Goal: Transaction & Acquisition: Purchase product/service

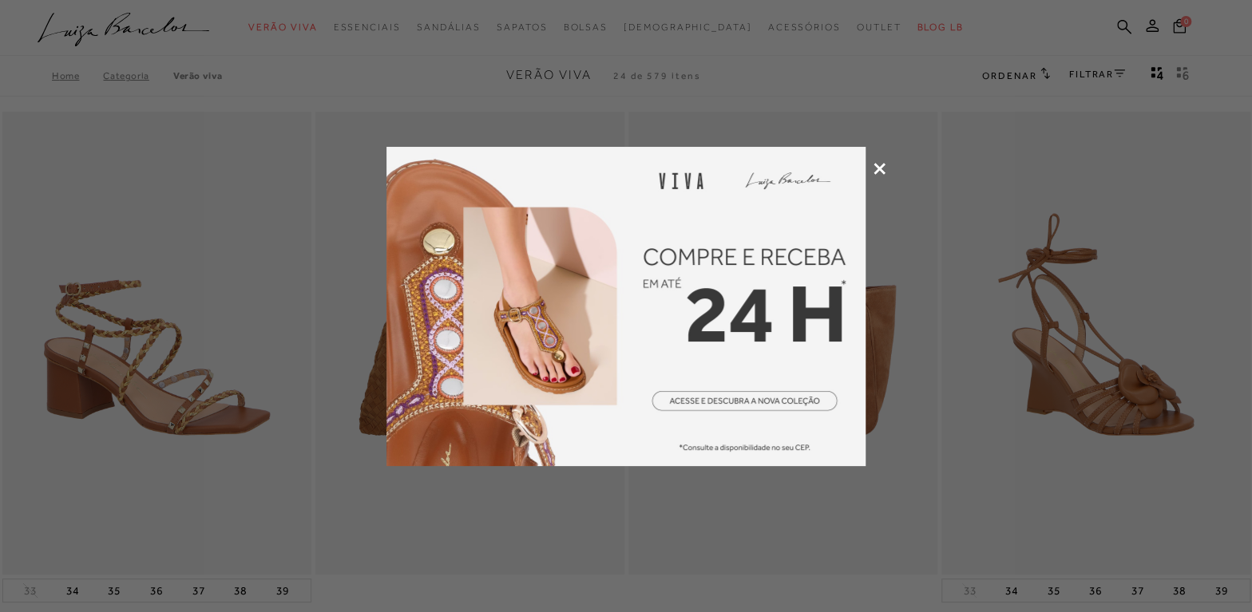
click at [877, 165] on icon at bounding box center [880, 169] width 12 height 12
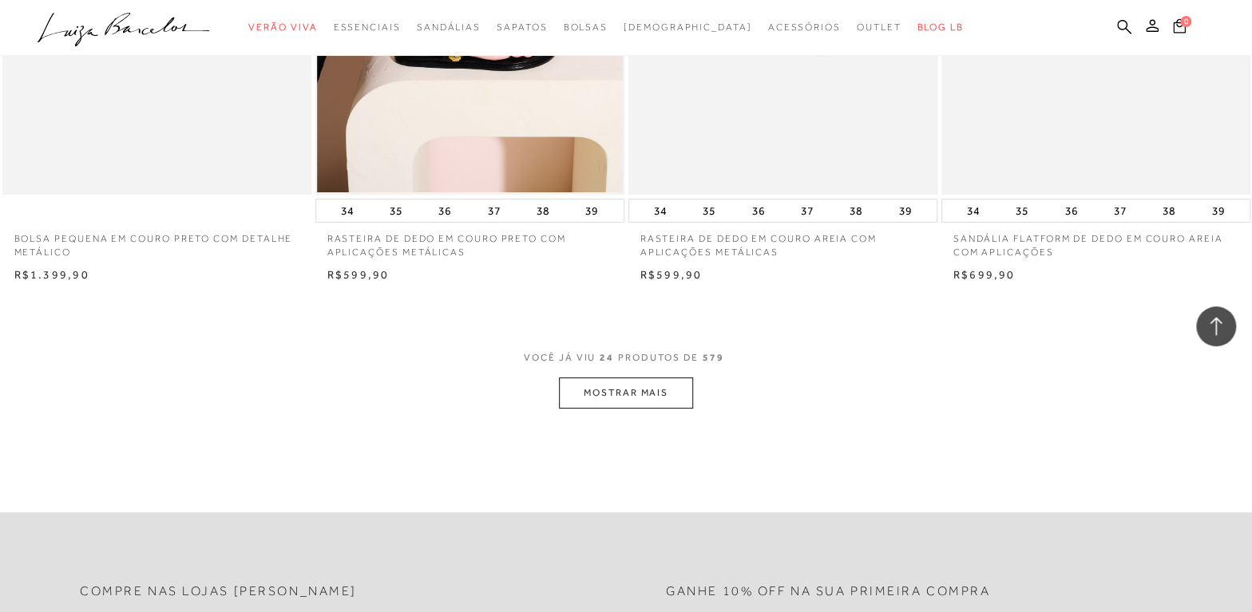
scroll to position [3267, 0]
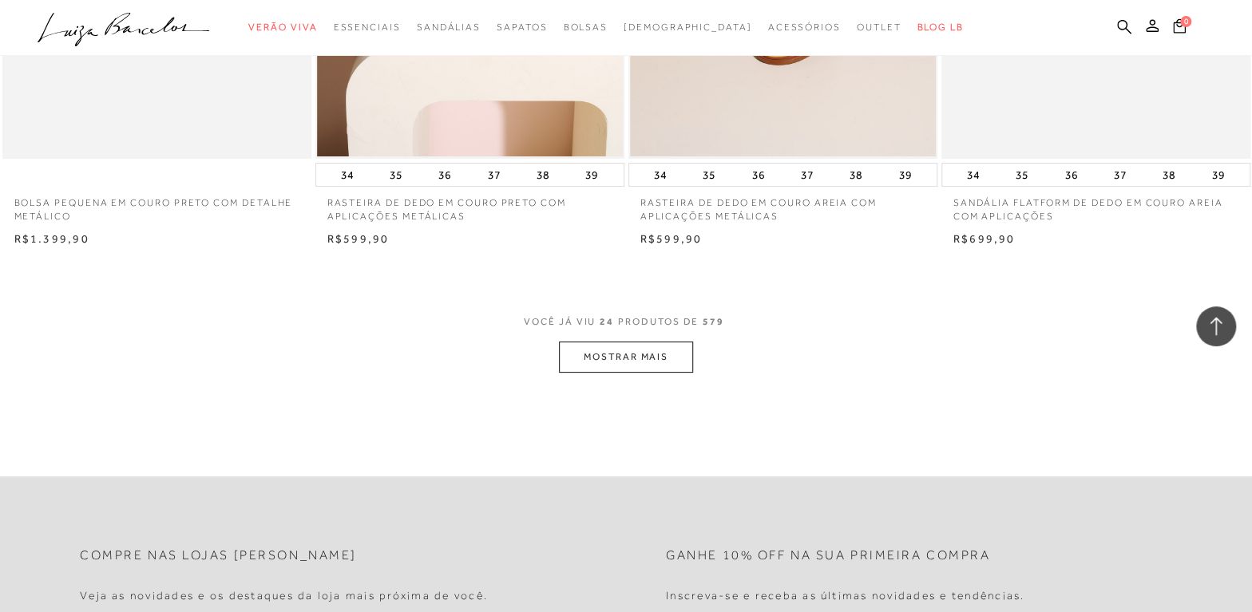
click at [616, 349] on button "MOSTRAR MAIS" at bounding box center [626, 357] width 134 height 31
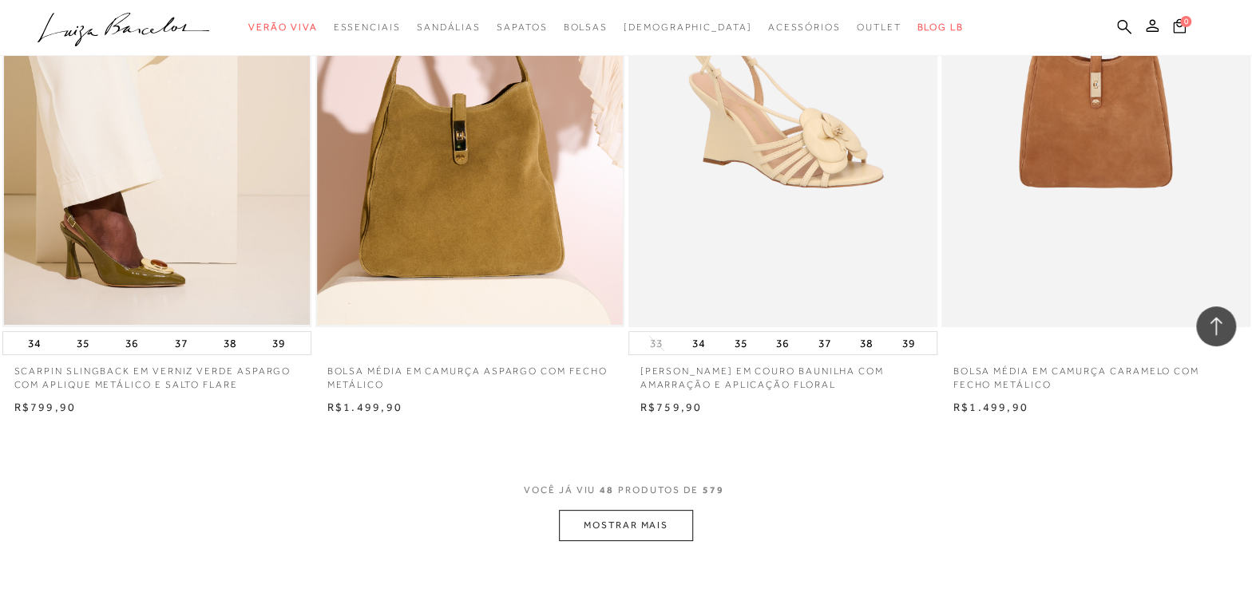
scroll to position [6534, 0]
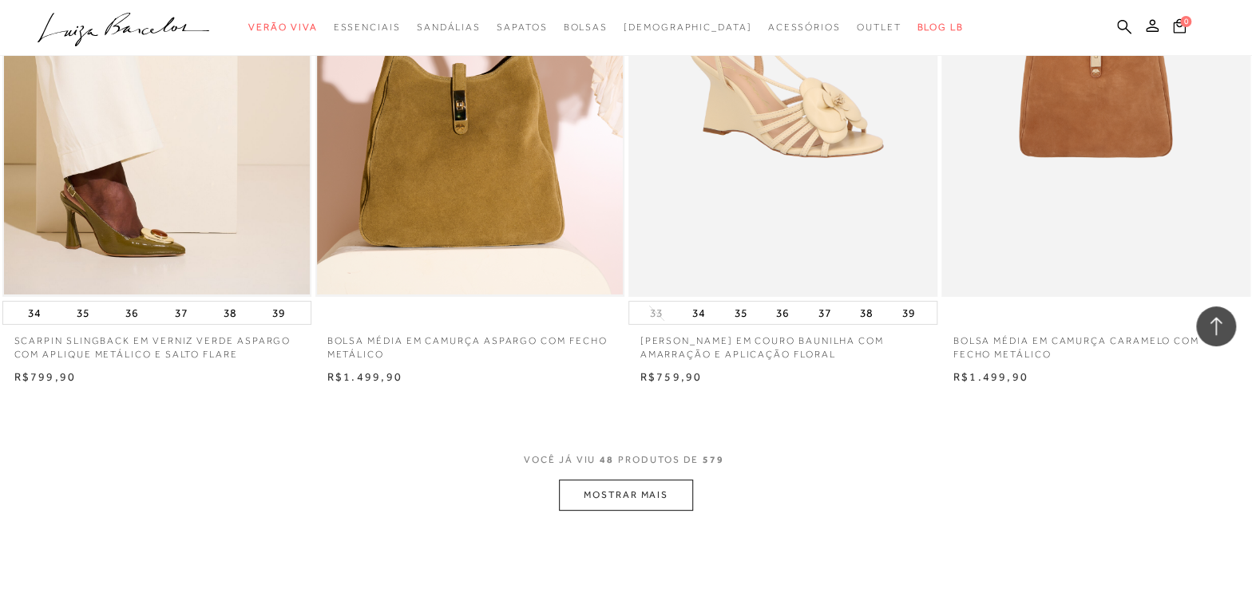
click at [641, 490] on button "MOSTRAR MAIS" at bounding box center [626, 495] width 134 height 31
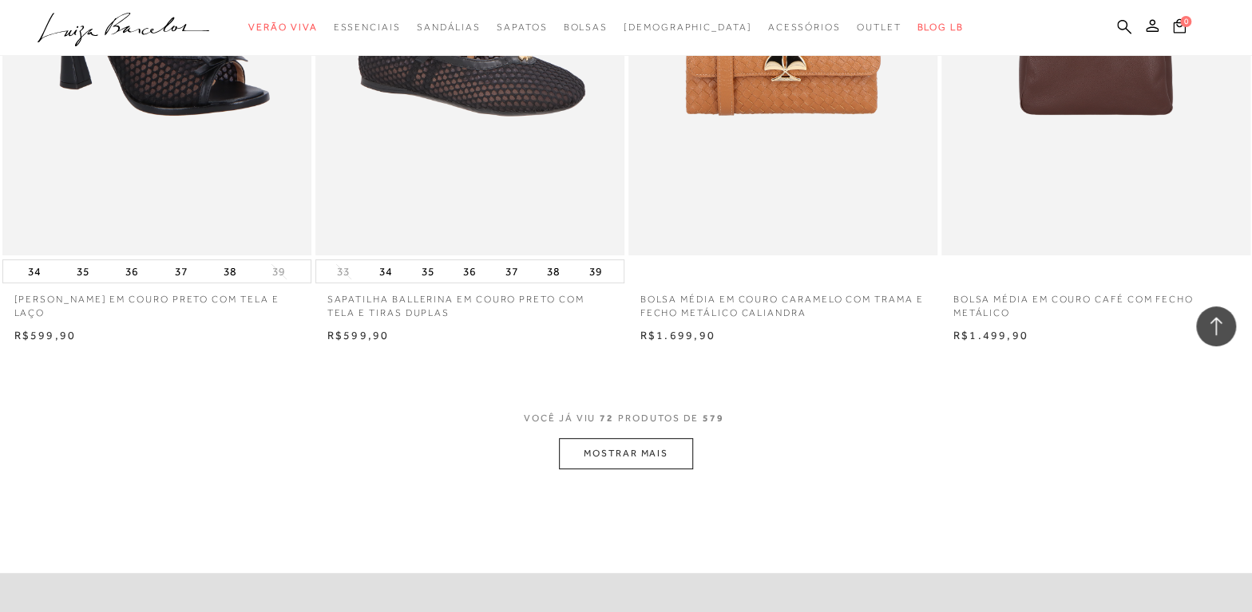
scroll to position [10090, 0]
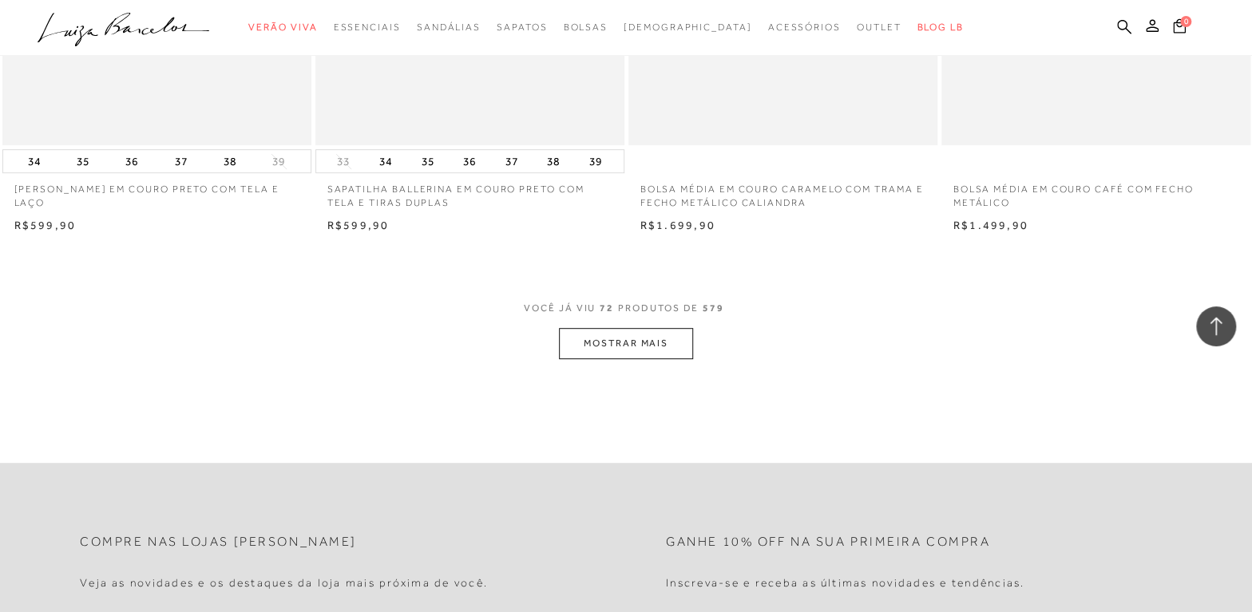
click at [640, 346] on button "MOSTRAR MAIS" at bounding box center [626, 343] width 134 height 31
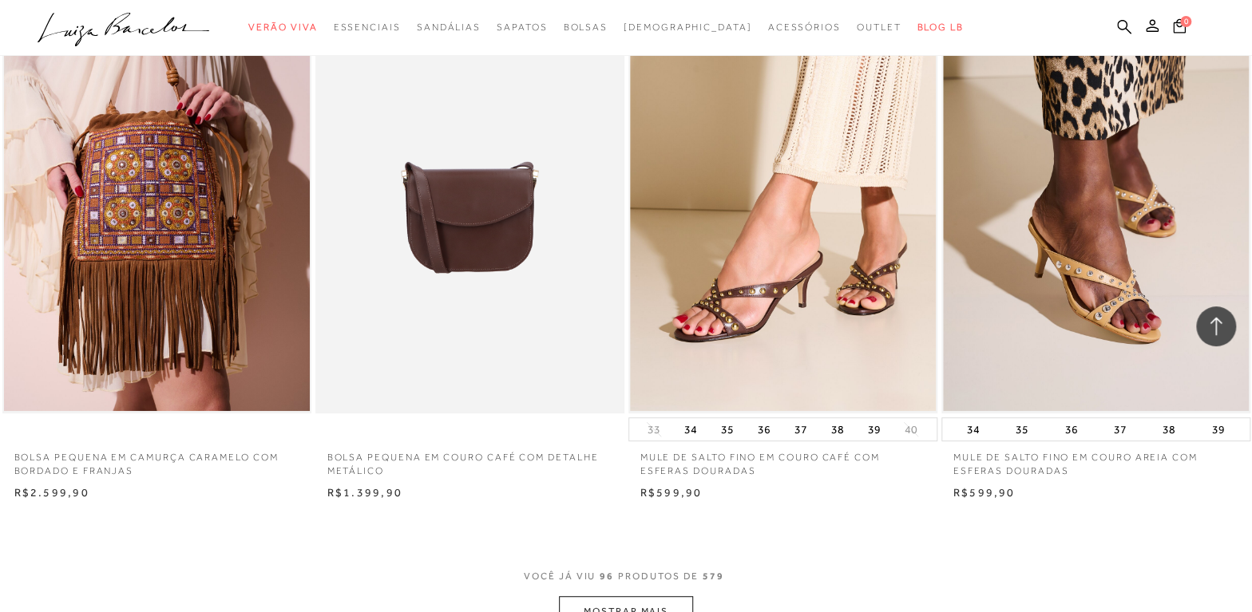
scroll to position [13285, 0]
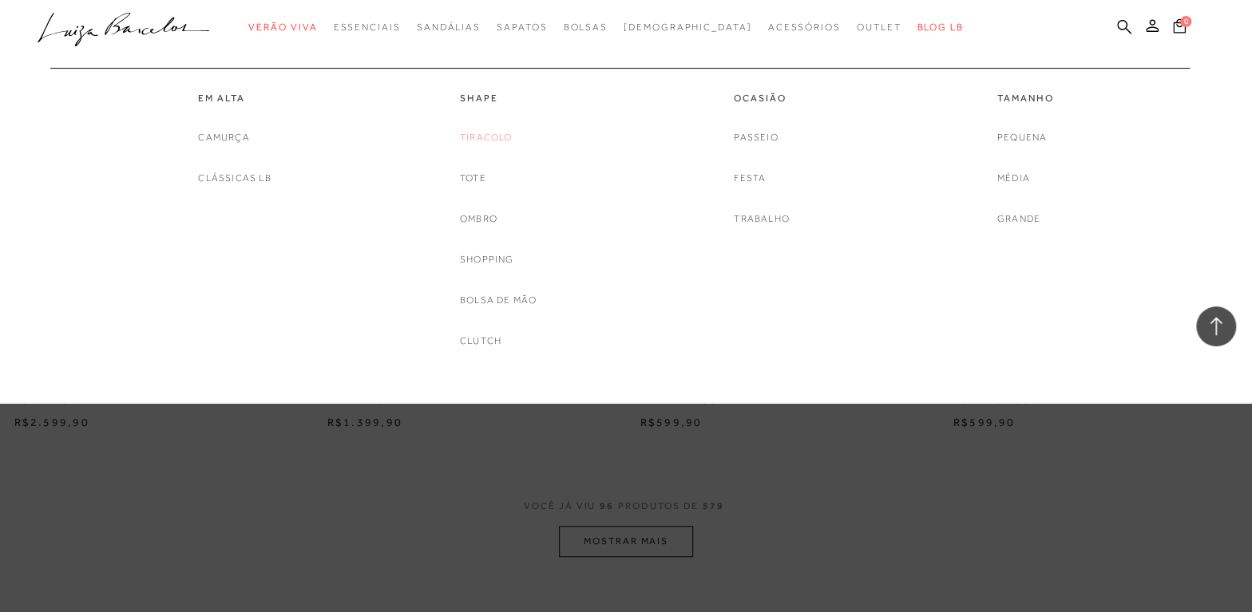
click at [494, 134] on link "Tiracolo" at bounding box center [486, 137] width 53 height 17
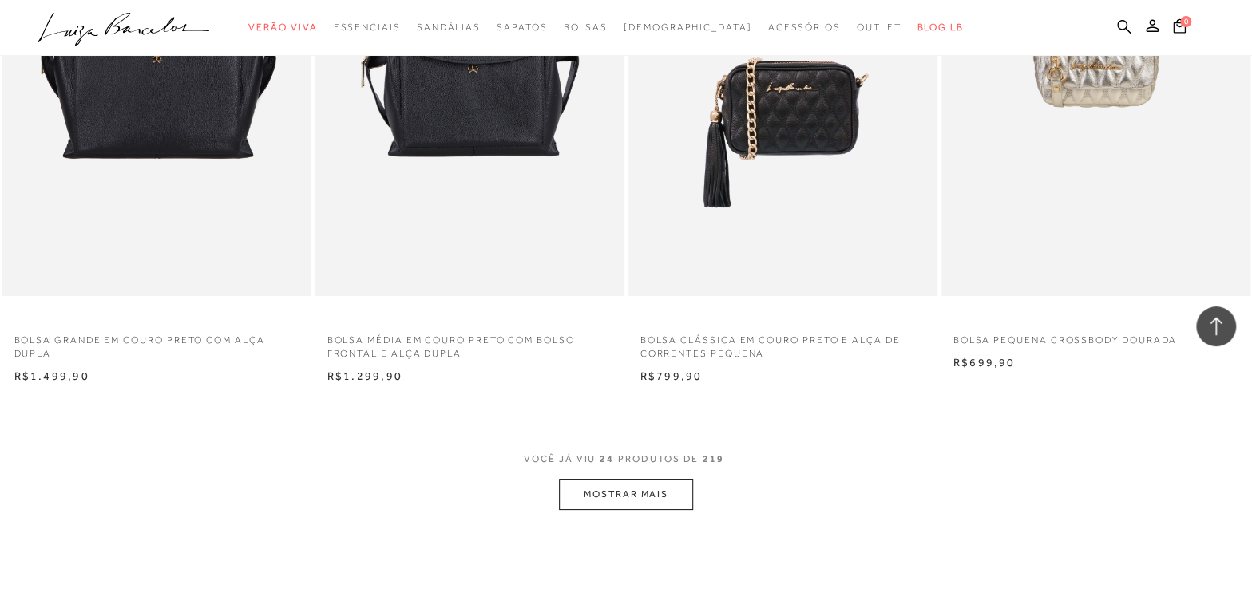
scroll to position [3339, 0]
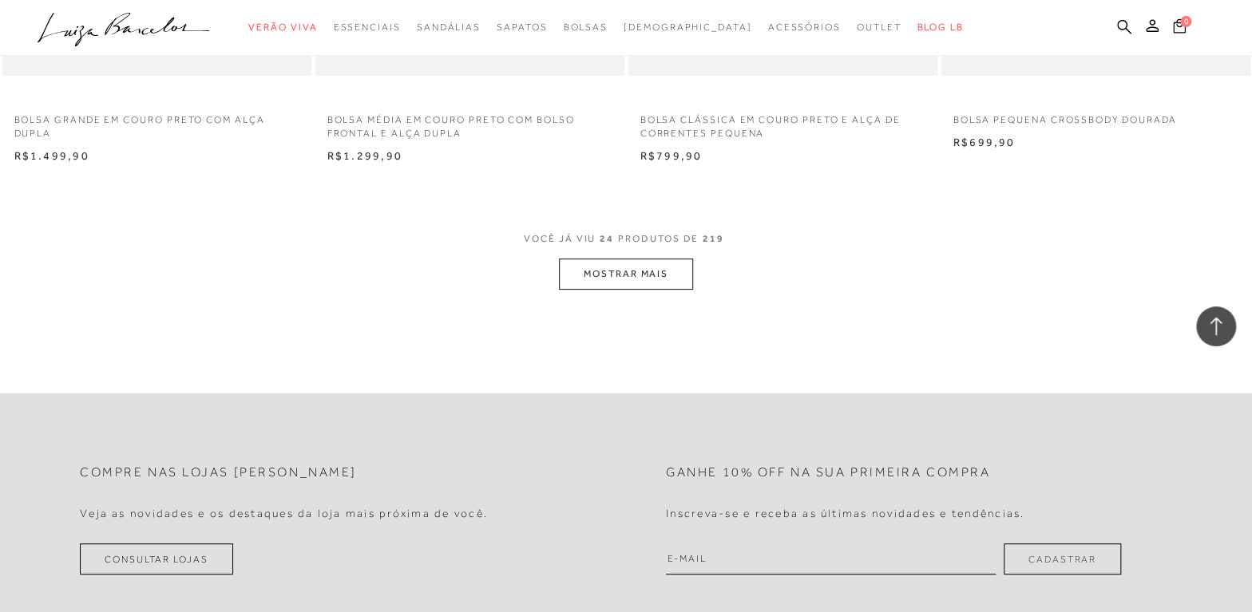
click at [595, 275] on button "MOSTRAR MAIS" at bounding box center [626, 274] width 134 height 31
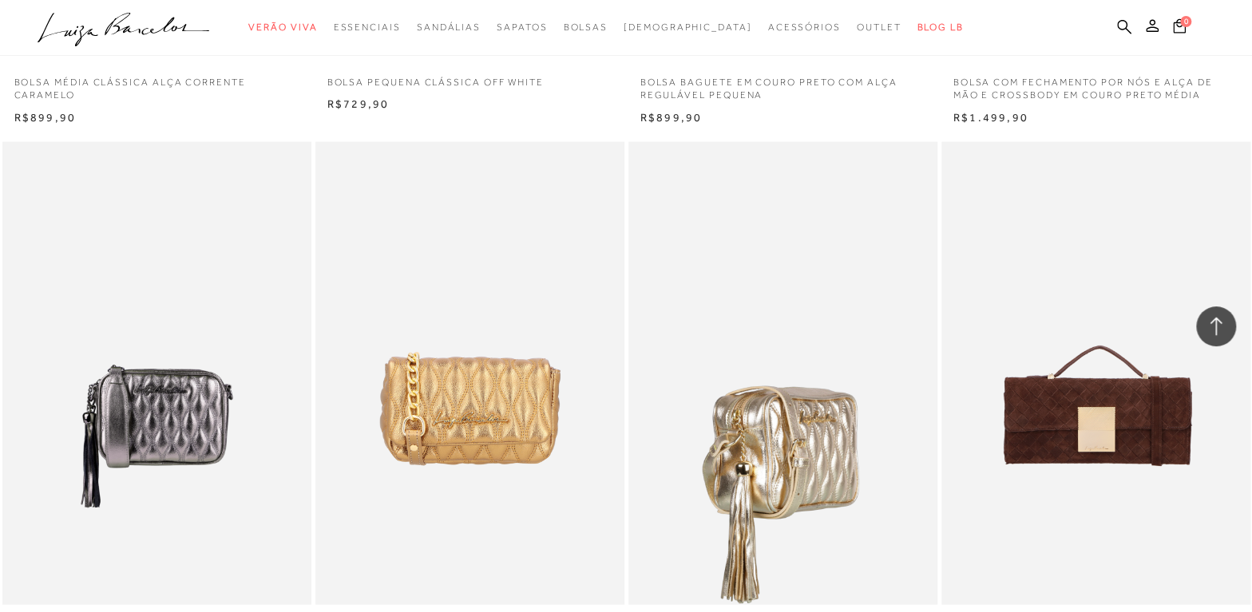
scroll to position [5081, 0]
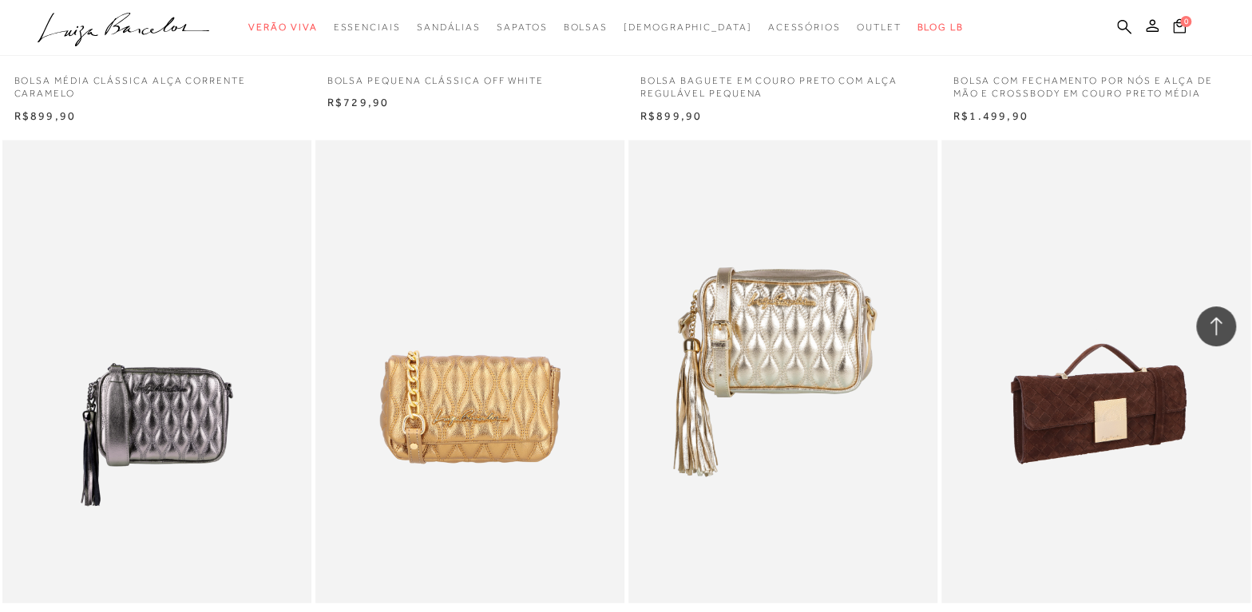
click at [1177, 401] on img at bounding box center [1096, 373] width 307 height 464
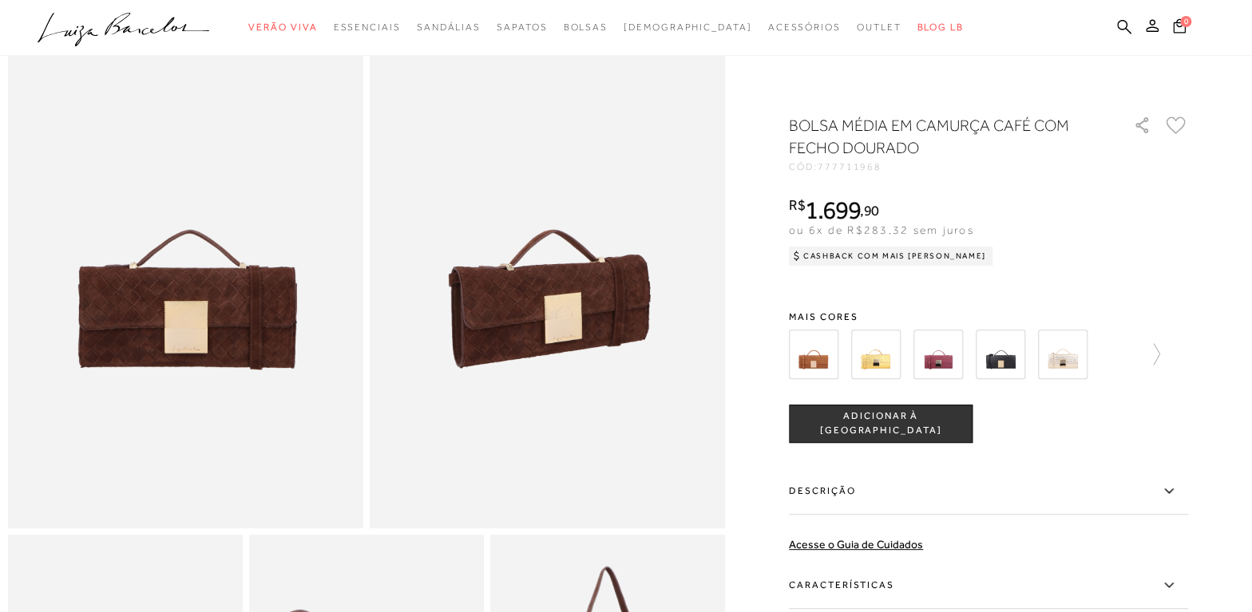
scroll to position [290, 0]
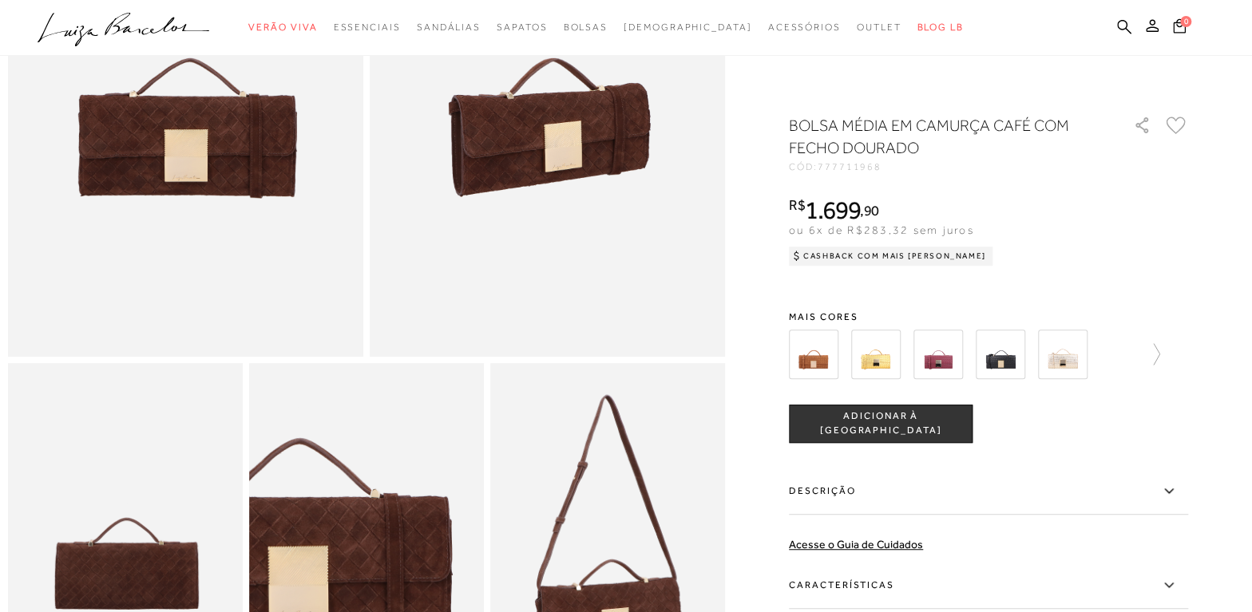
click at [938, 352] on img at bounding box center [939, 355] width 50 height 50
